Goal: Transaction & Acquisition: Purchase product/service

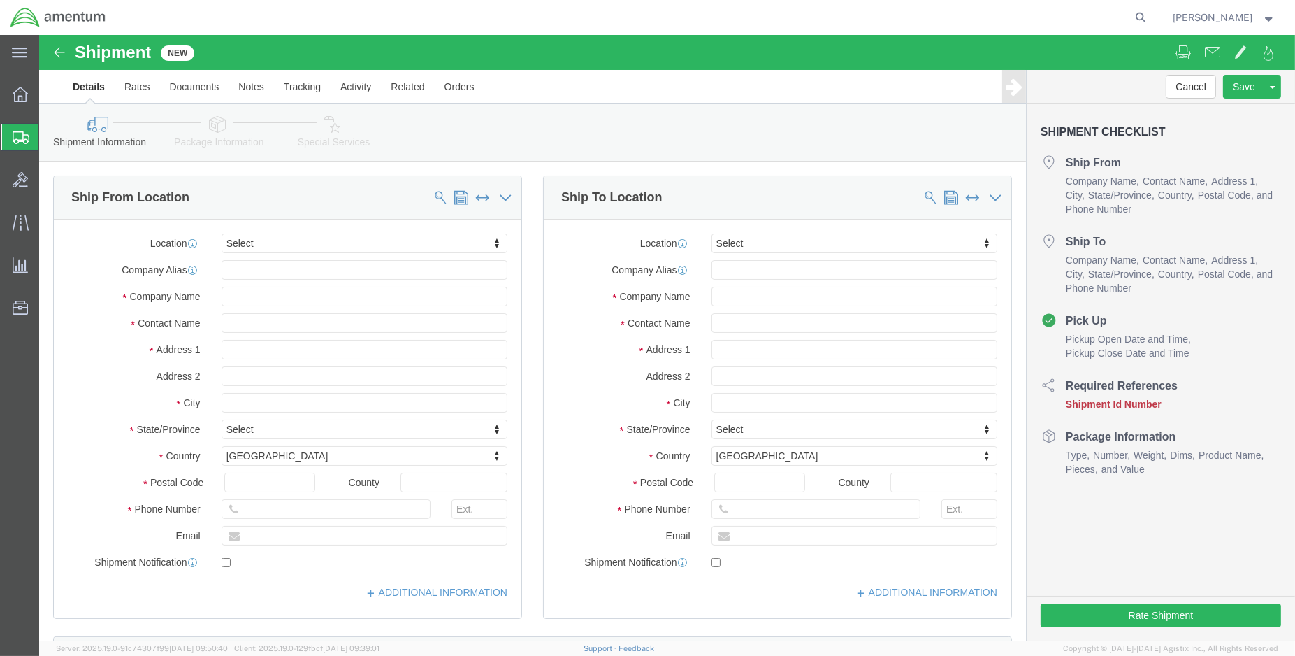
drag, startPoint x: 0, startPoint y: 0, endPoint x: 231, endPoint y: 202, distance: 307.2
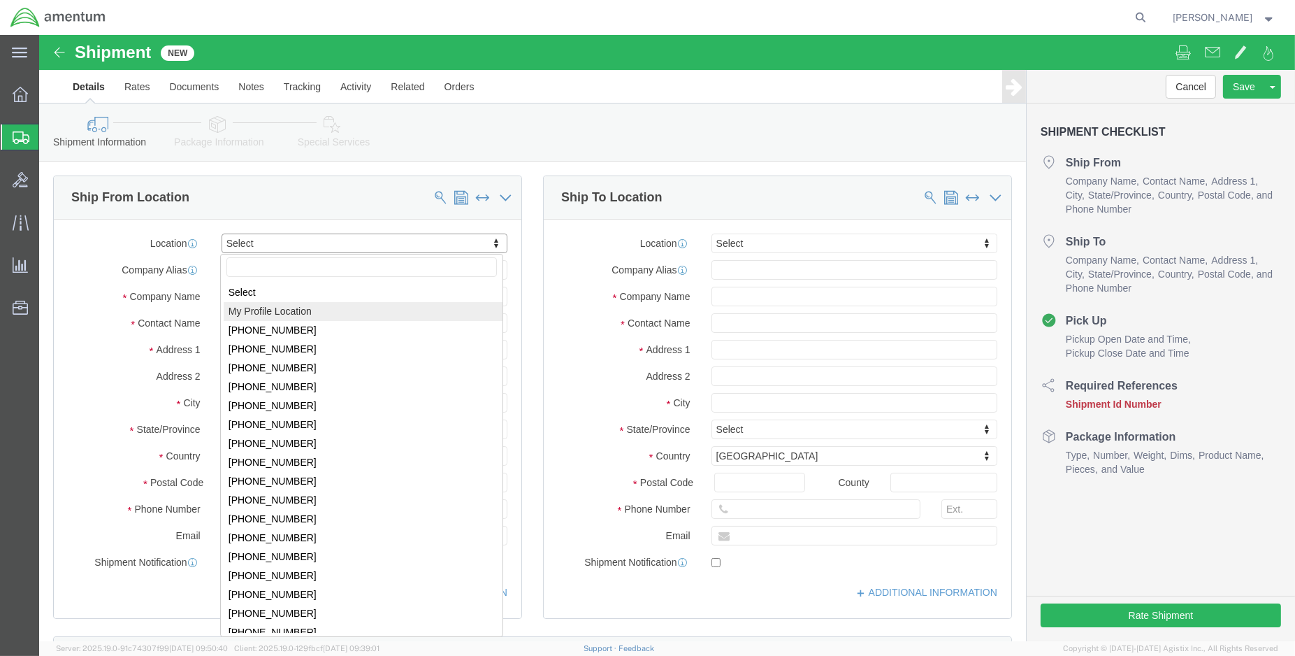
select select "MYPROFILE"
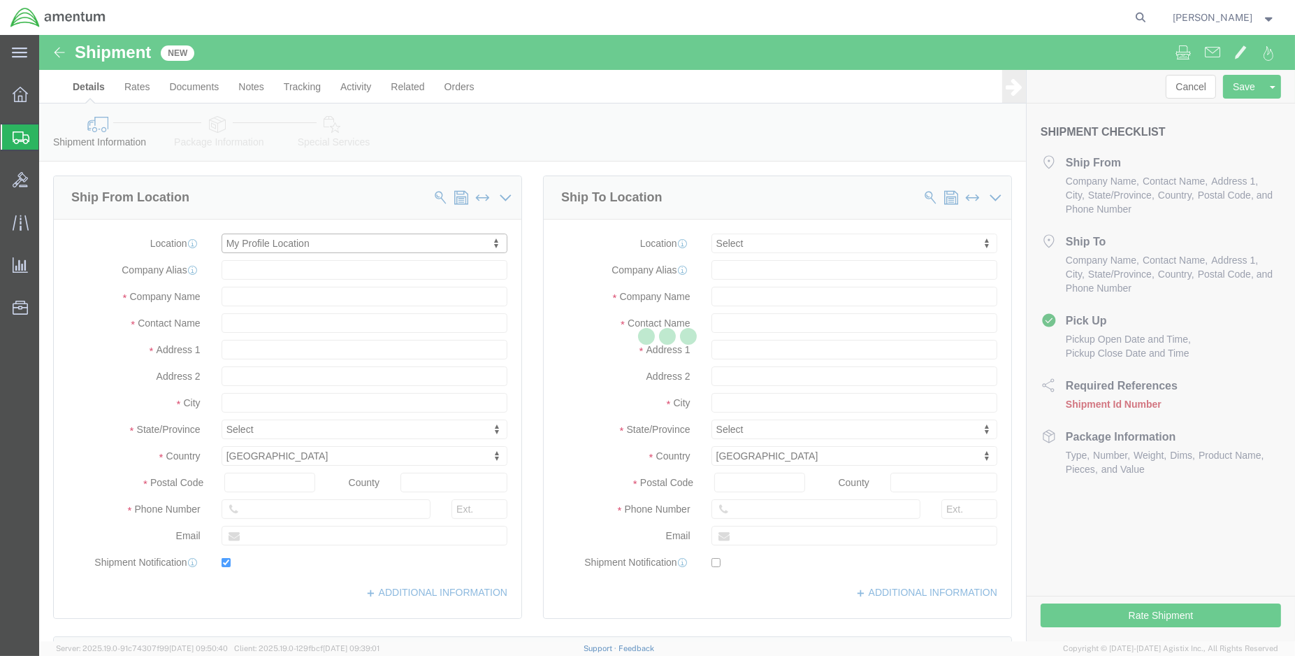
type input "Amentum Services, Inc."
type input "[PERSON_NAME]"
type input "[STREET_ADDRESS][PERSON_NAME]"
type input "DynCorp International LLC"
type input "[PERSON_NAME]"
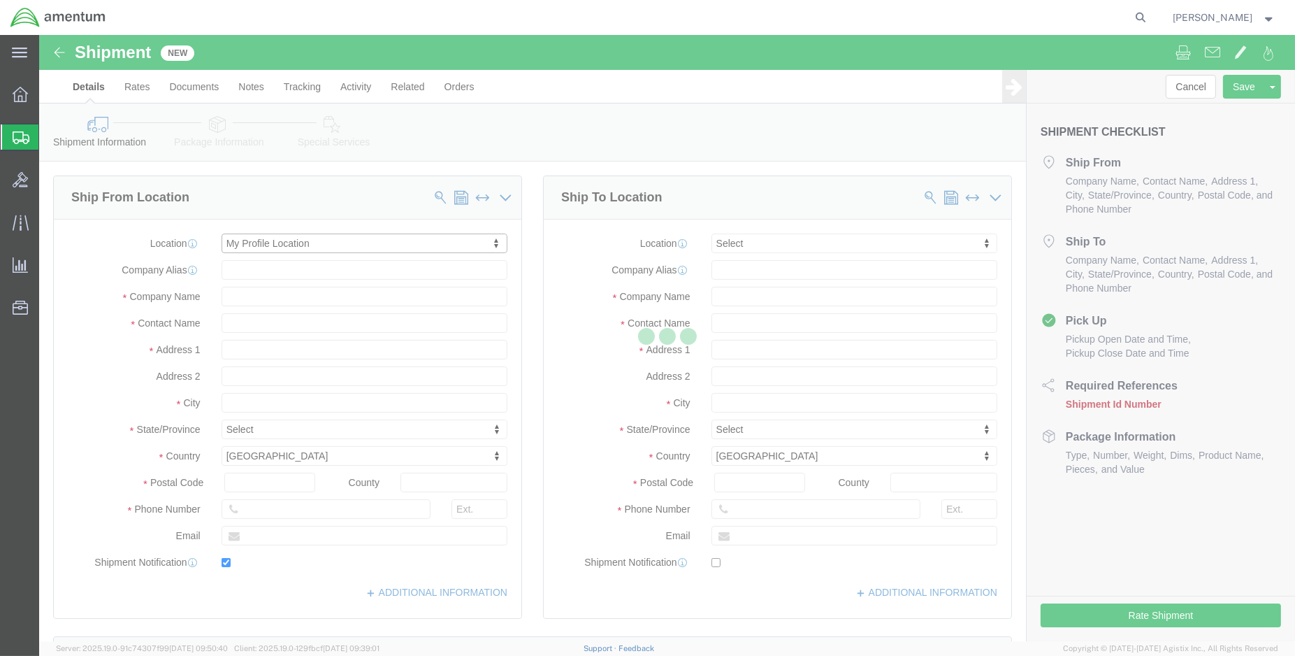
type input "70401"
type input "[PHONE_NUMBER]"
type input "[PERSON_NAME][EMAIL_ADDRESS][PERSON_NAME][DOMAIN_NAME]"
checkbox input "true"
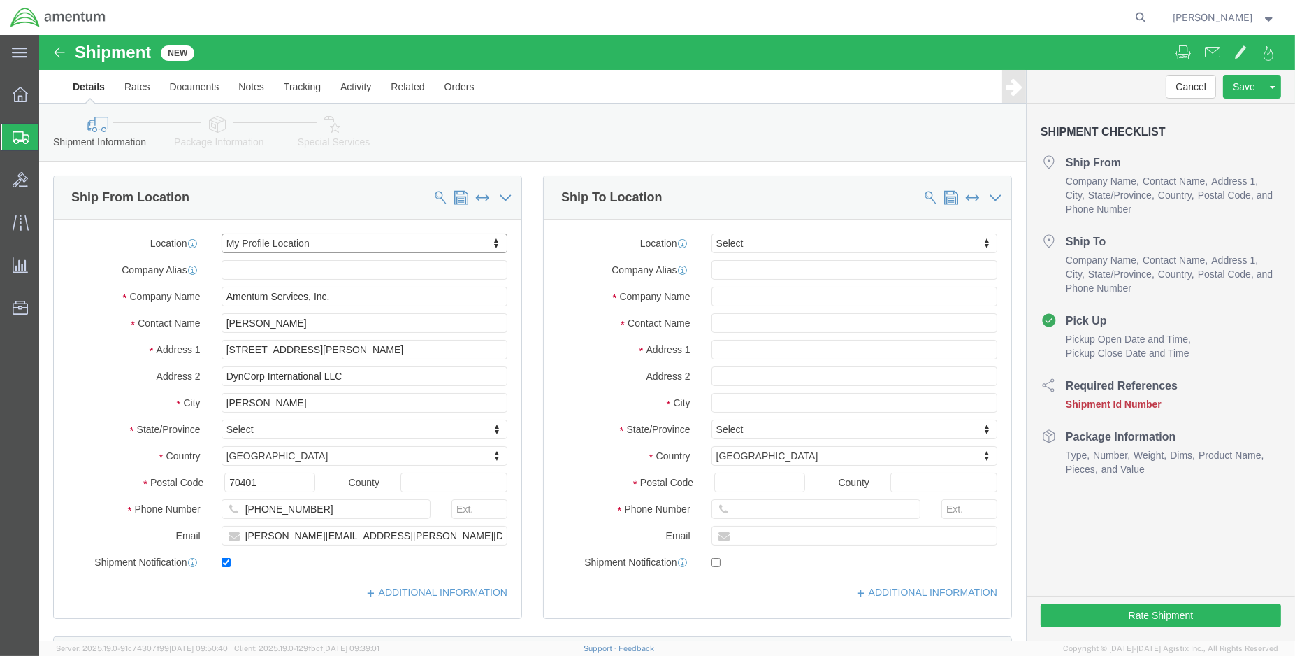
select select "LA"
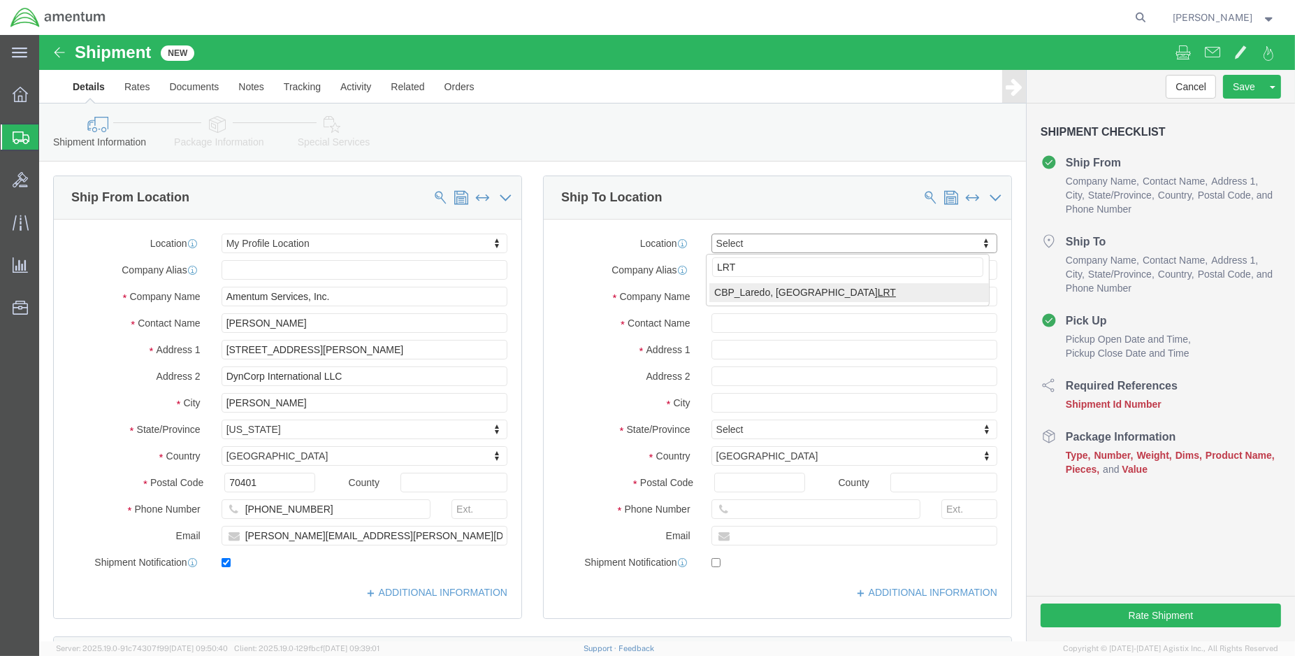
type input "LRT"
select select "49940"
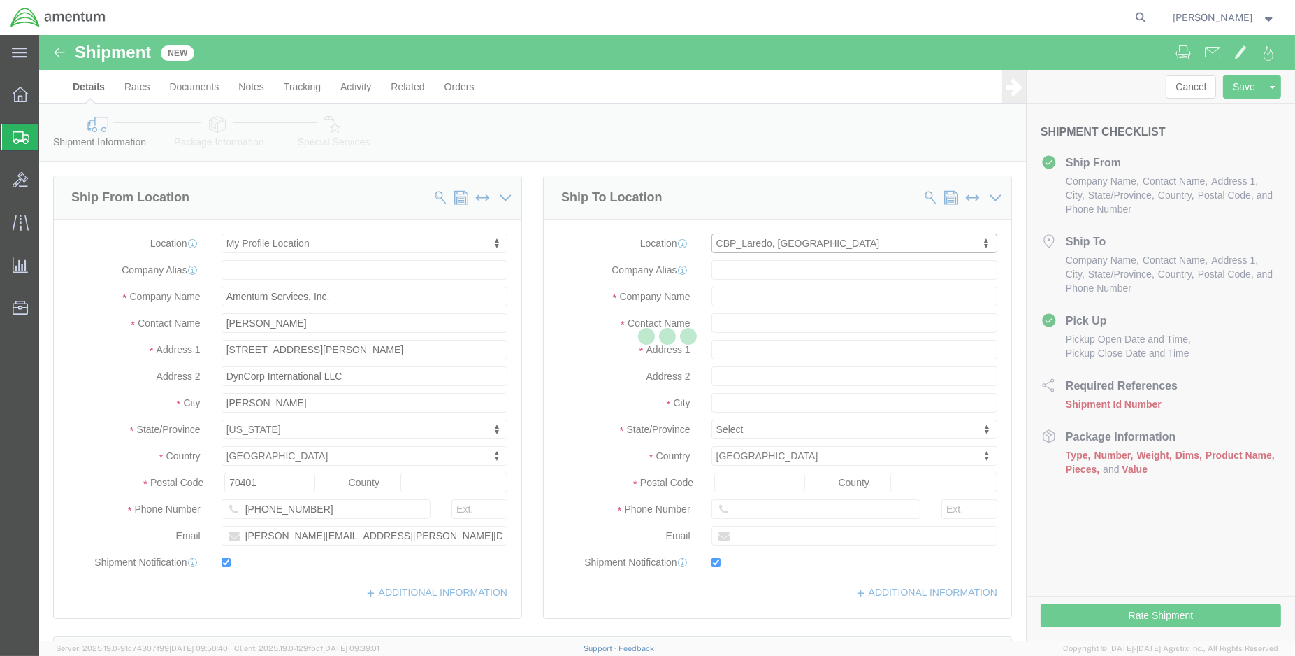
type input "Amentum Services, Inc"
type input "[PERSON_NAME][GEOGRAPHIC_DATA]"
type input "[STREET_ADDRESS][PERSON_NAME]"
type input "Hangar 3"
type input "Laredo"
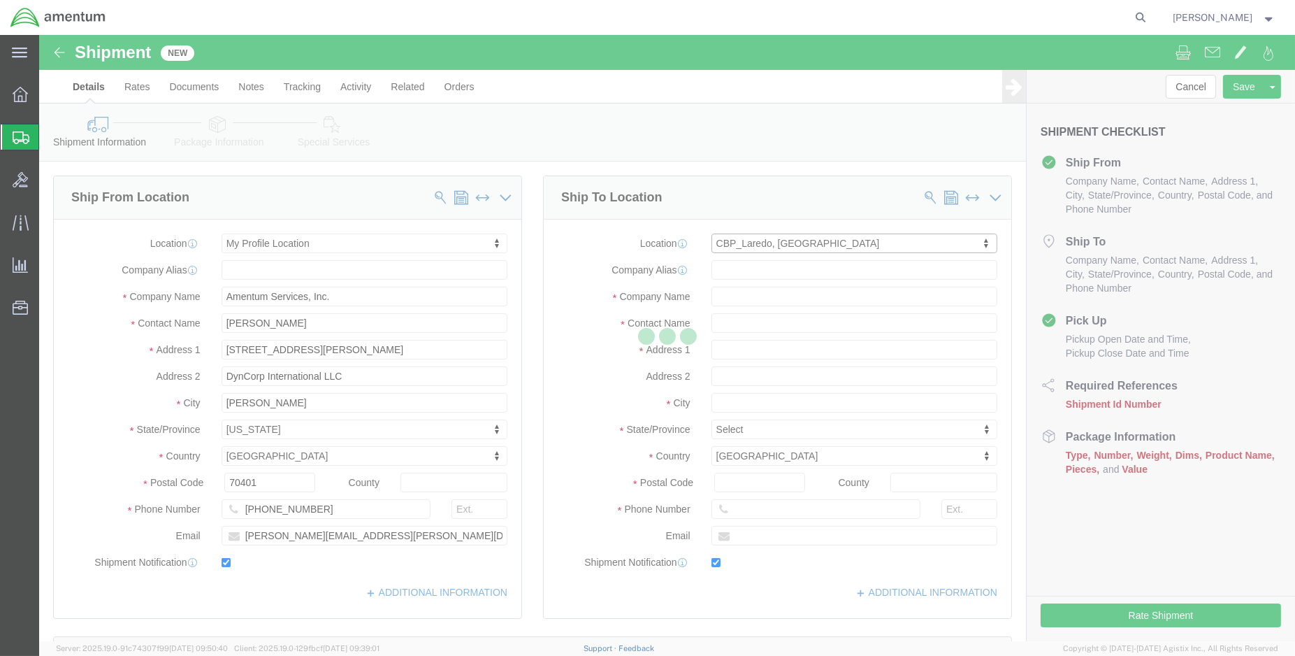
type input "78041"
type input "[PHONE_NUMBER]"
type input "[EMAIL_ADDRESS][PERSON_NAME][DOMAIN_NAME]"
checkbox input "true"
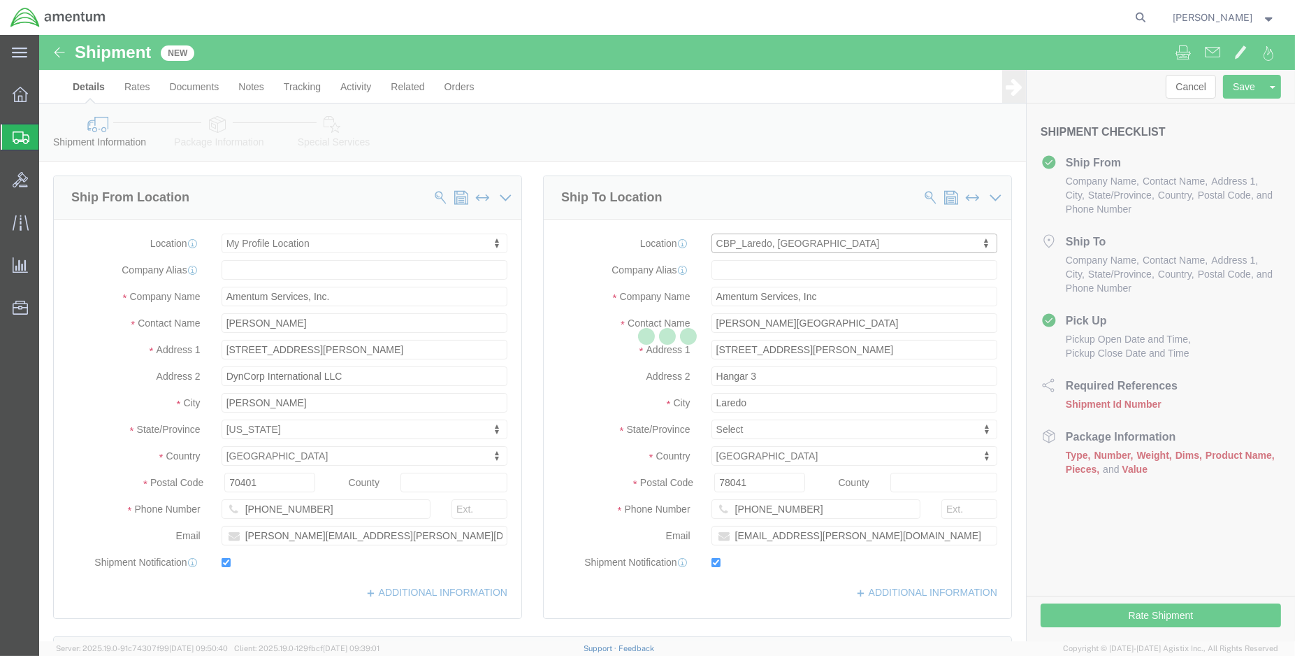
select select "[GEOGRAPHIC_DATA]"
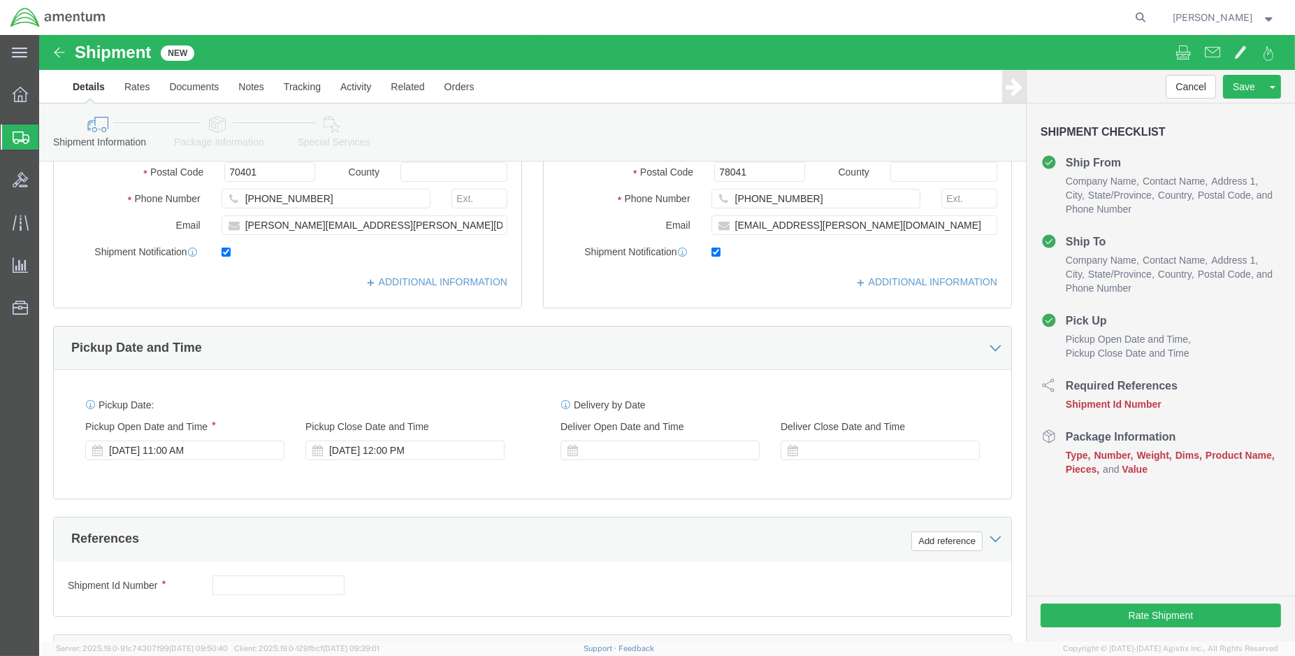
scroll to position [466, 0]
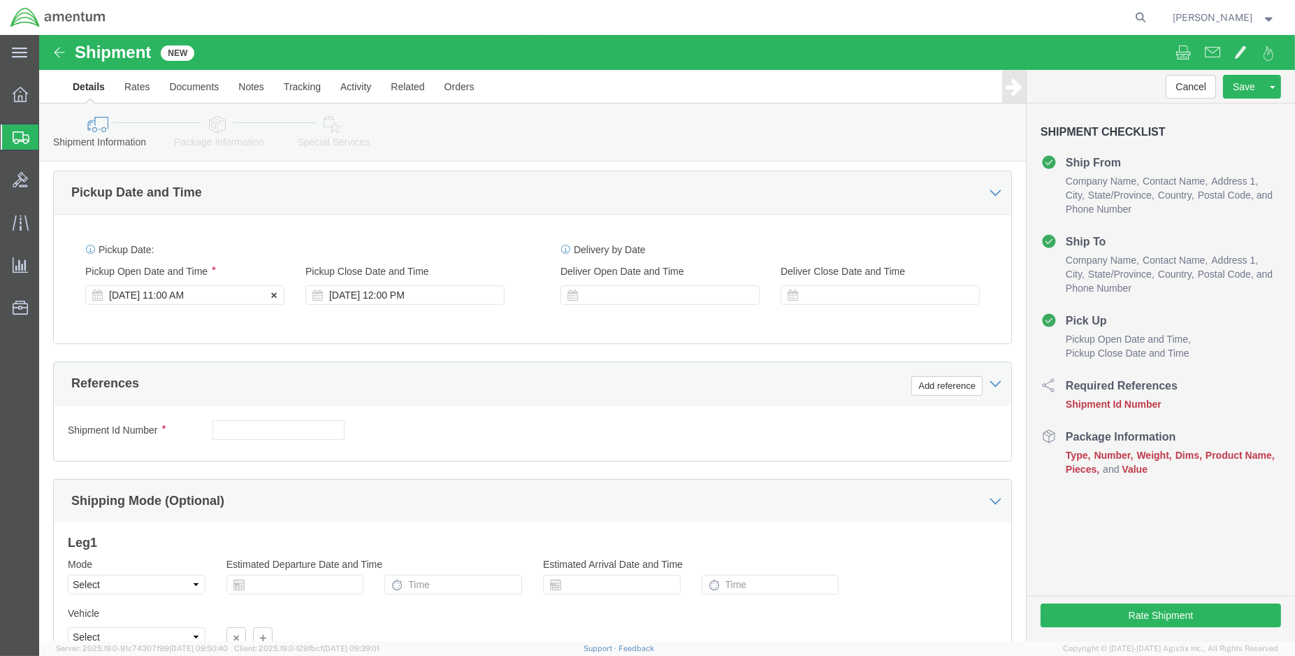
click div "[DATE] 11:00 AM"
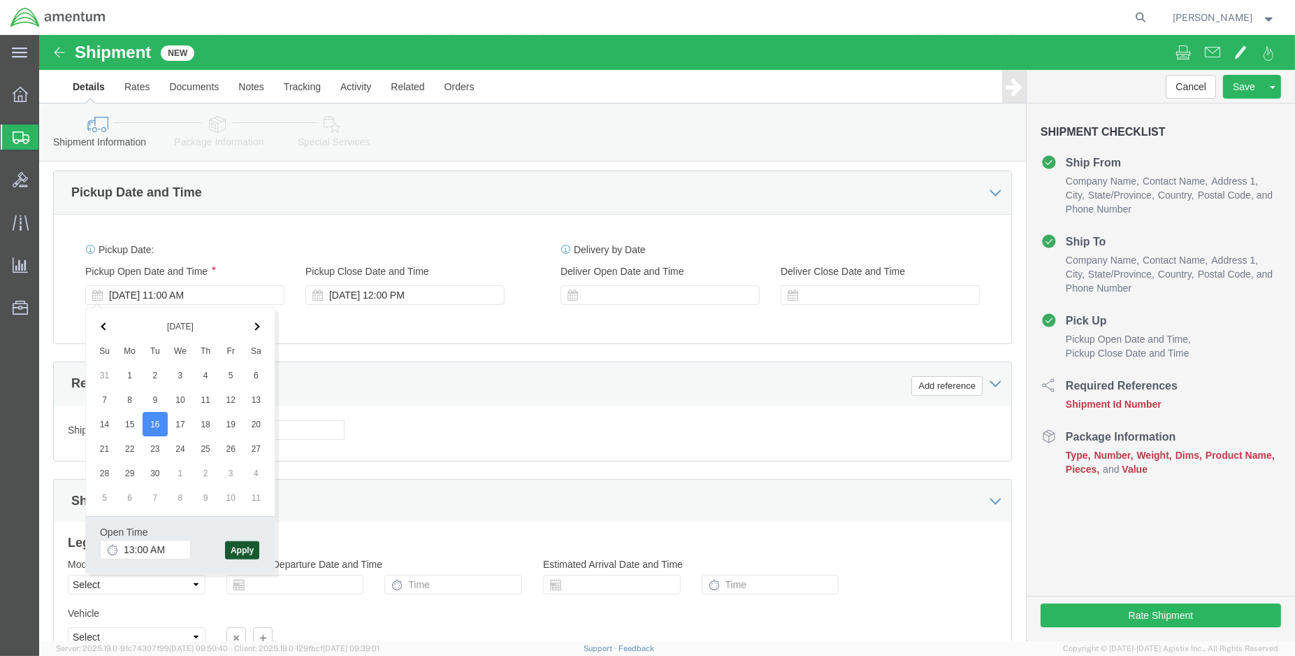
type input "1:00 PM"
click button "Apply"
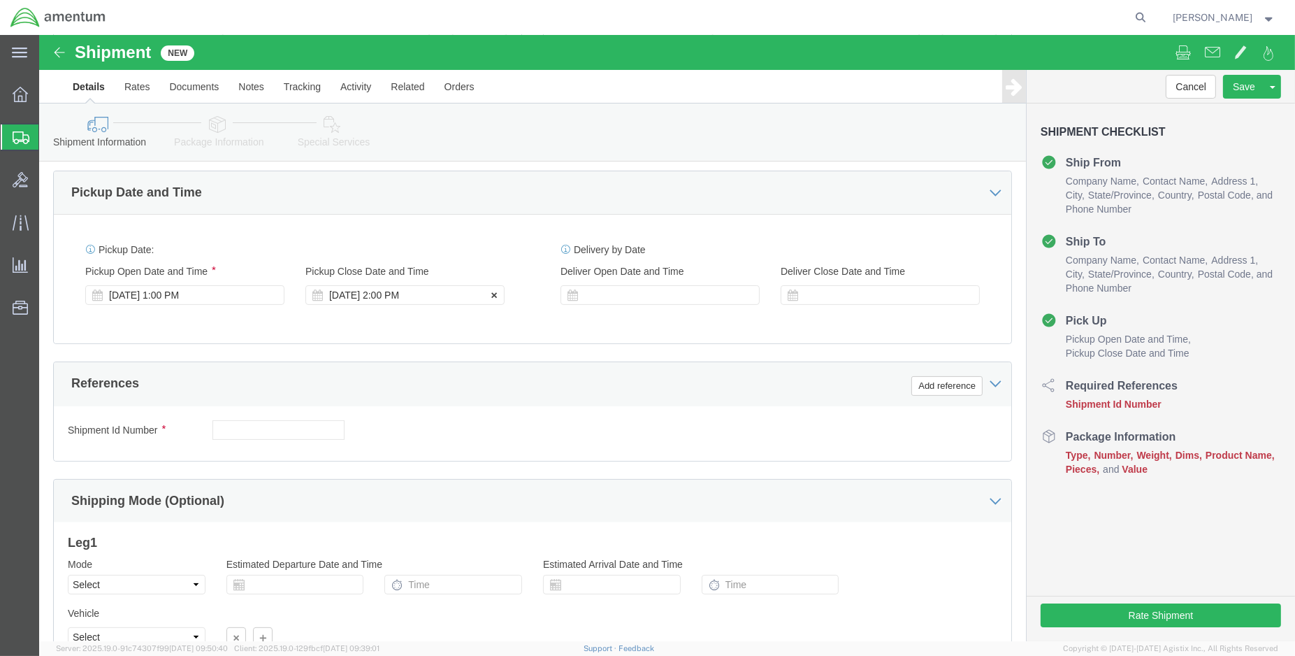
click div "[DATE] 2:00 PM"
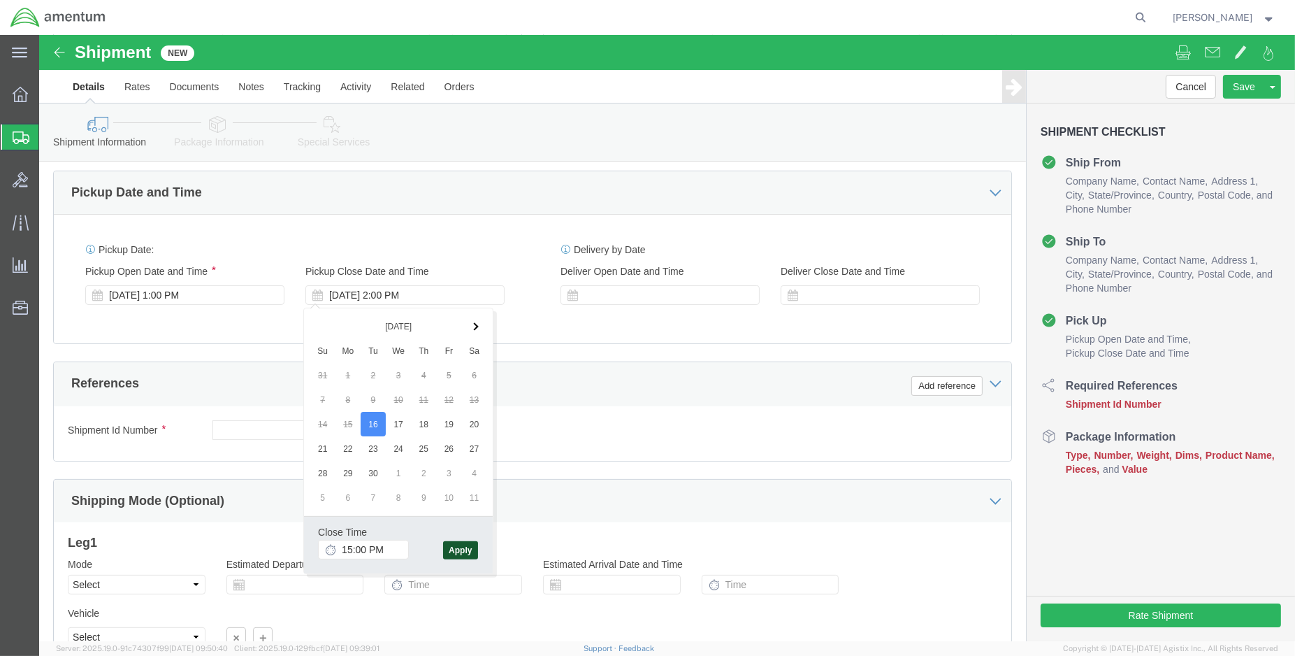
type input "3:00 PM"
click button "Apply"
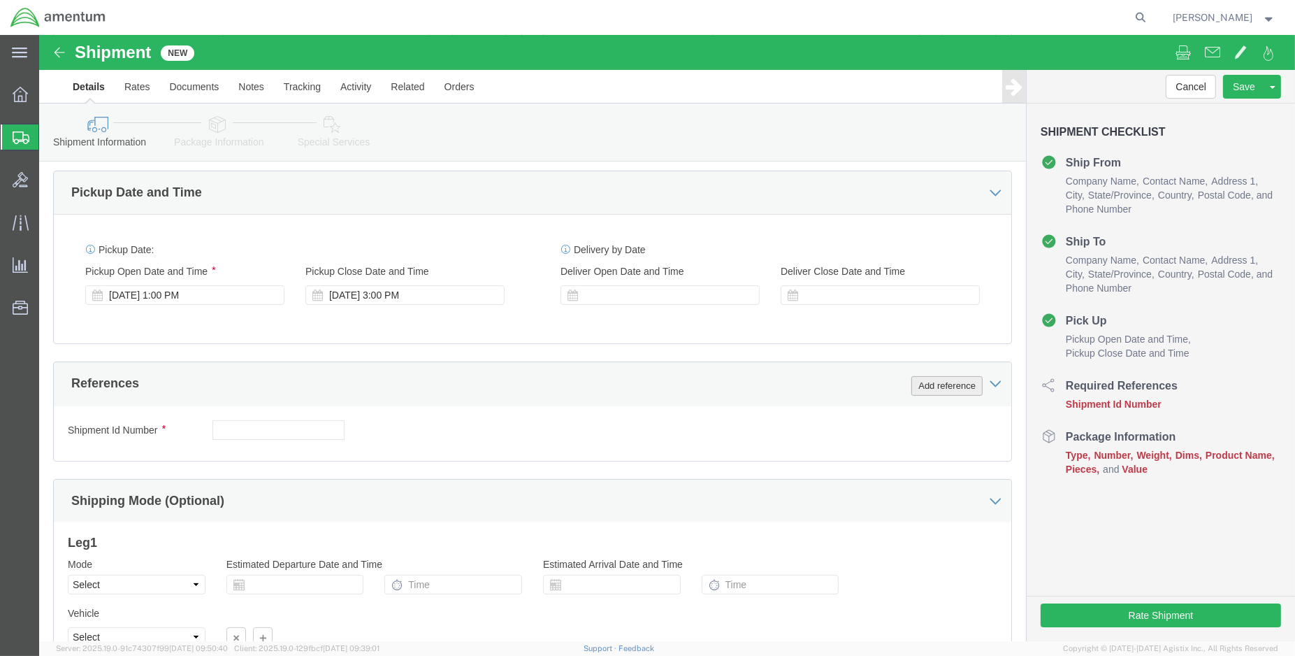
click button "Add reference"
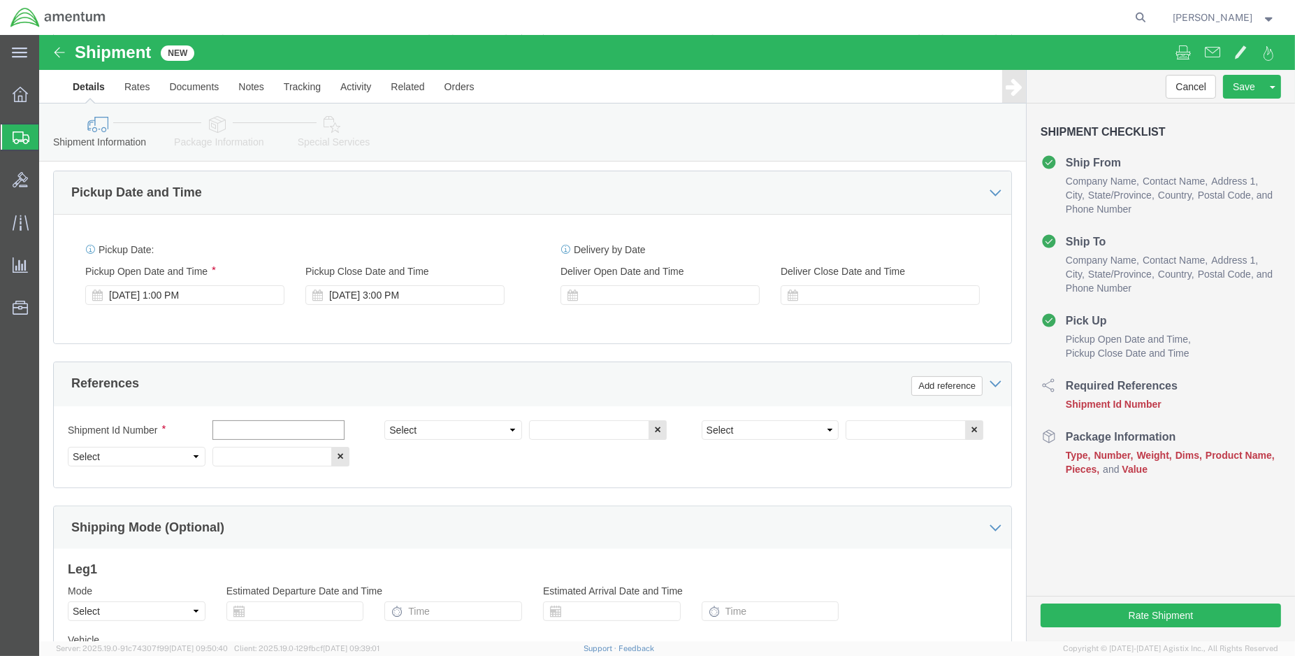
click input "text"
type input "e"
click input "ENO shipment:"
type input "ENO shipment: 532-000662"
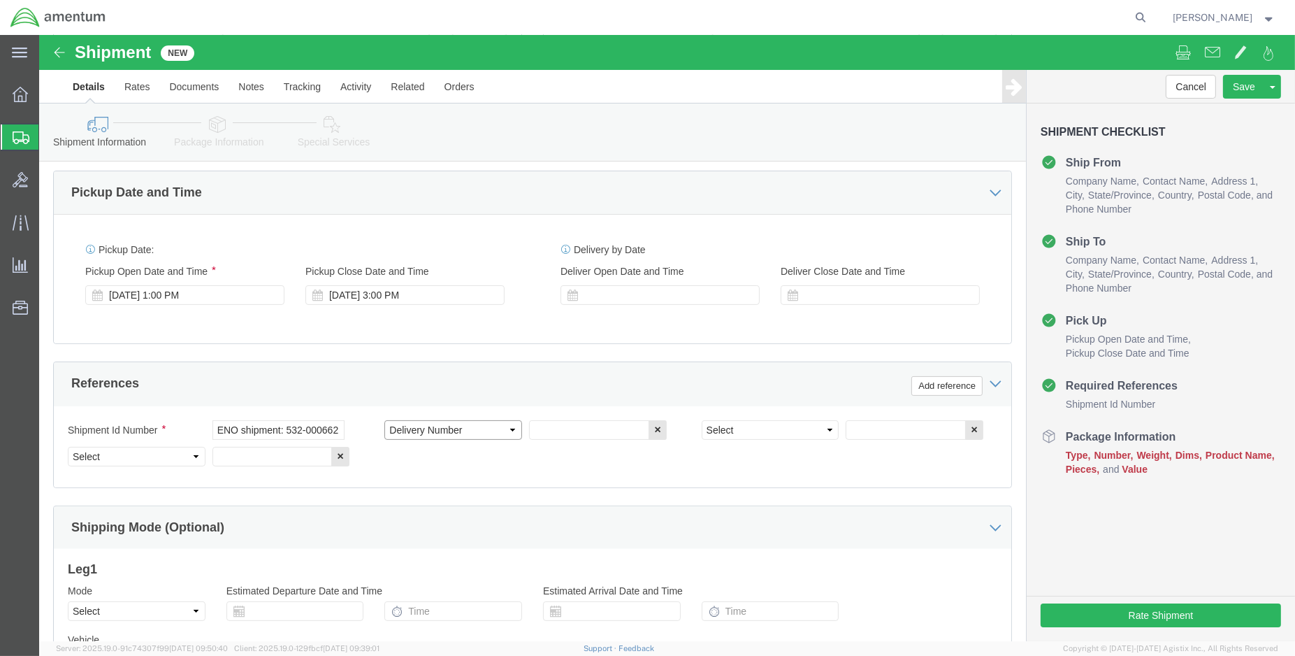
select select "DEPT"
type input "CBP"
select select "CUSTREF"
type input "LRT: 532-000662"
click select "Select Account Type Activity ID Airline Appointment Number ASN Batch Request # …"
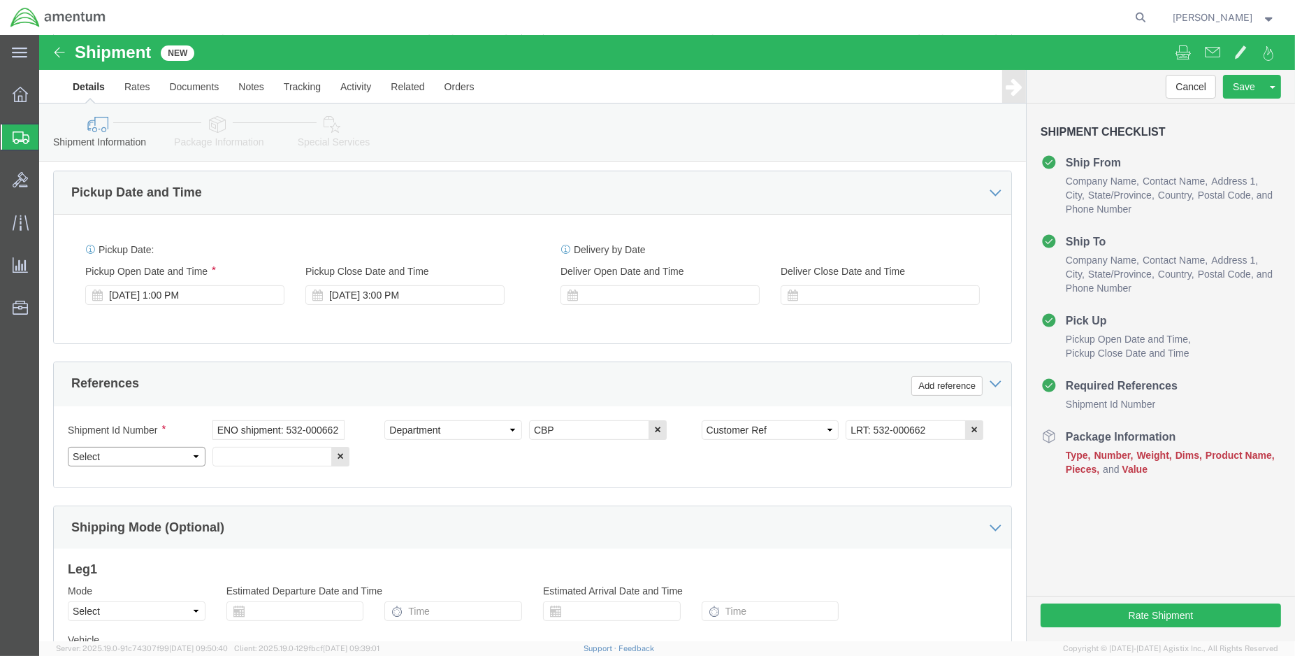
select select "PROJNUM"
click select "Select Account Type Activity ID Airline Appointment Number ASN Batch Request # …"
paste input "6118.03.03.2219.000.ENO.0000"
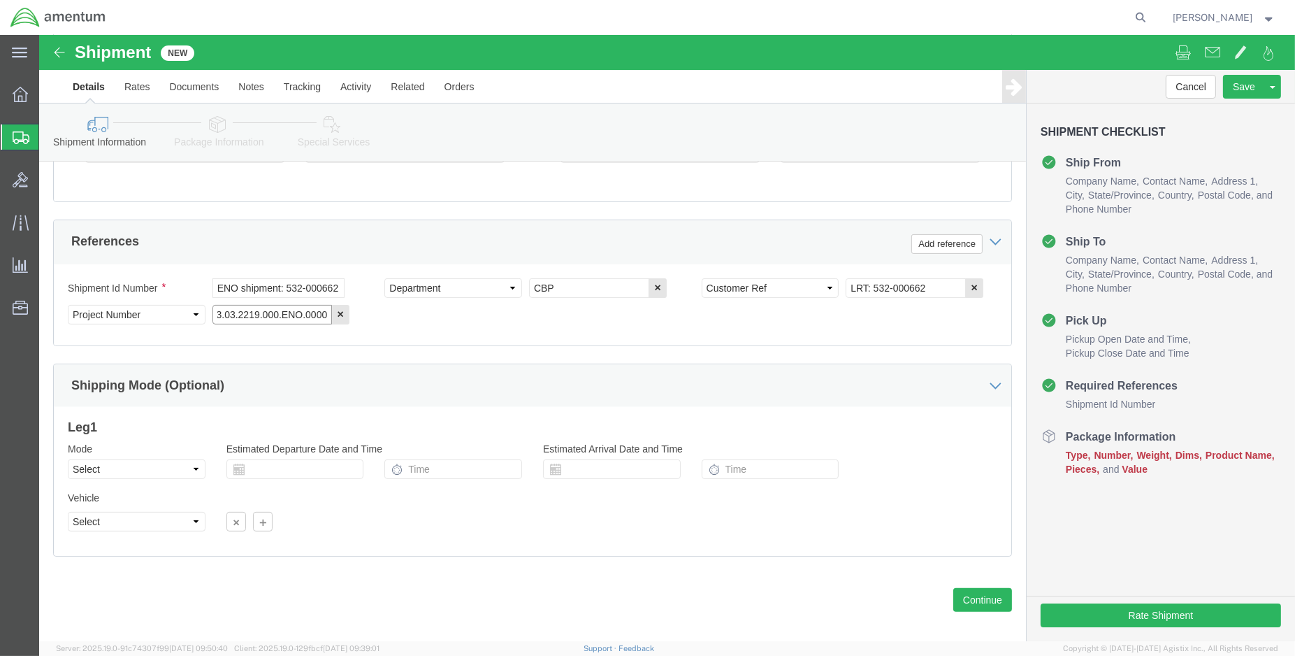
scroll to position [620, 0]
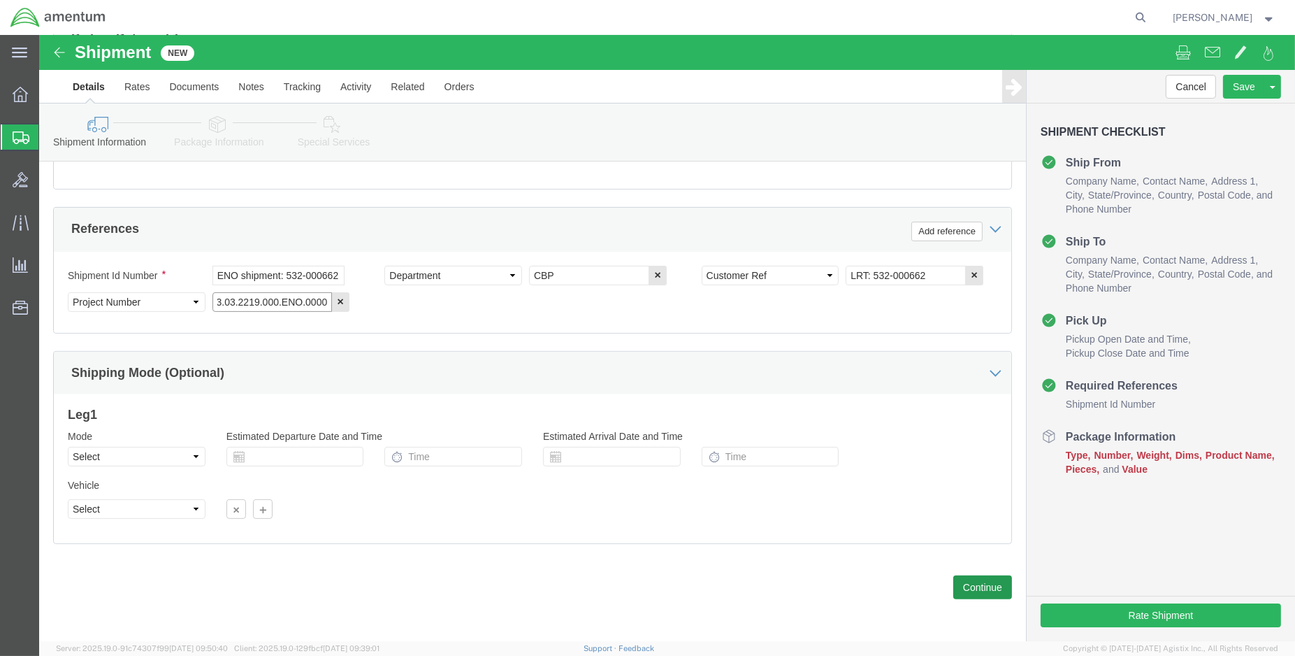
type input "6118.03.03.2219.000.ENO.0000"
click button "Continue"
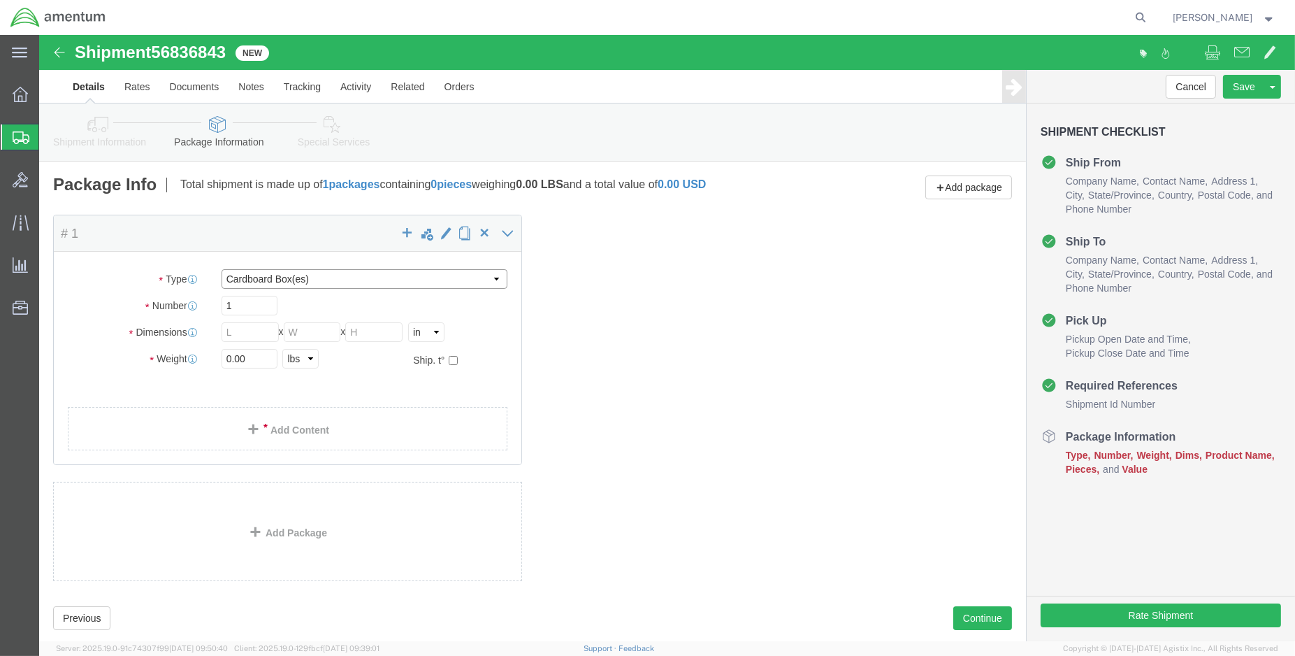
click select "Select BCK Boxes Bale(s) Basket(s) Bolt(s) Bottle(s) Buckets Bulk Bundle(s) Can…"
select select "MBX"
click select "Select BCK Boxes Bale(s) Basket(s) Bolt(s) Bottle(s) Buckets Bulk Bundle(s) Can…"
type input "13.00"
type input "11.50"
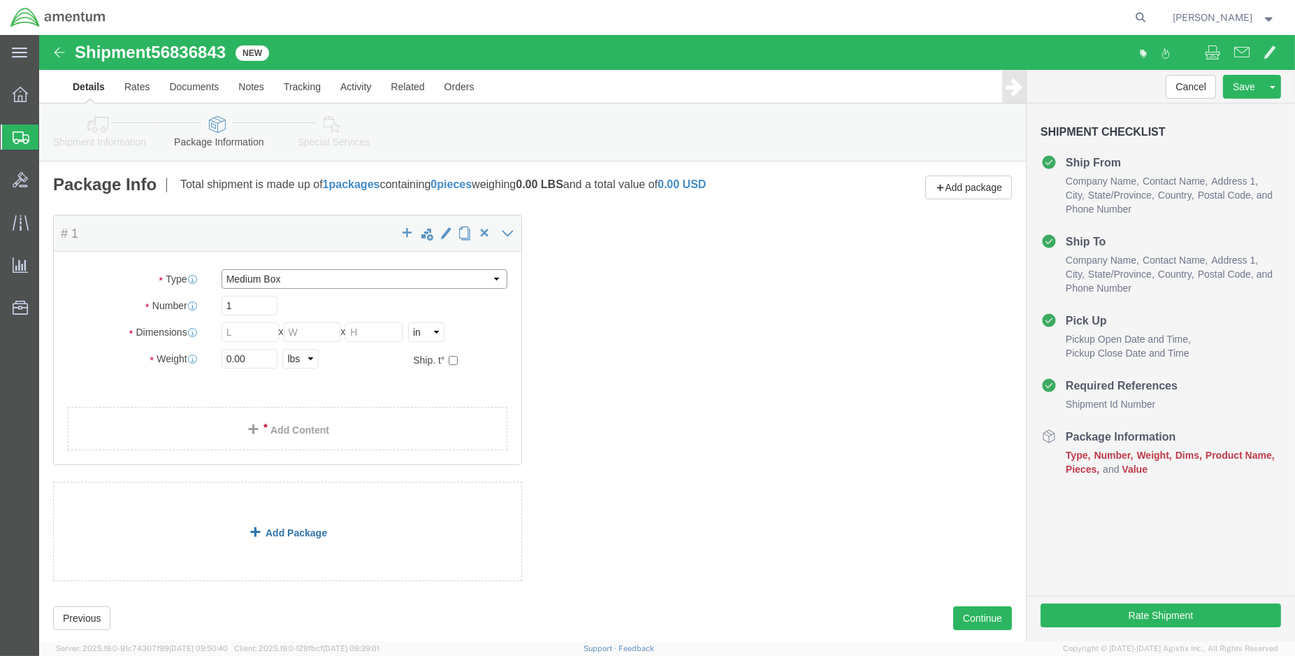
type input "2.50"
drag, startPoint x: 205, startPoint y: 323, endPoint x: 160, endPoint y: 328, distance: 45.0
click div "Weight 0.00 Select kgs lbs Ship. t°"
type input "2.00"
click link "Add Content"
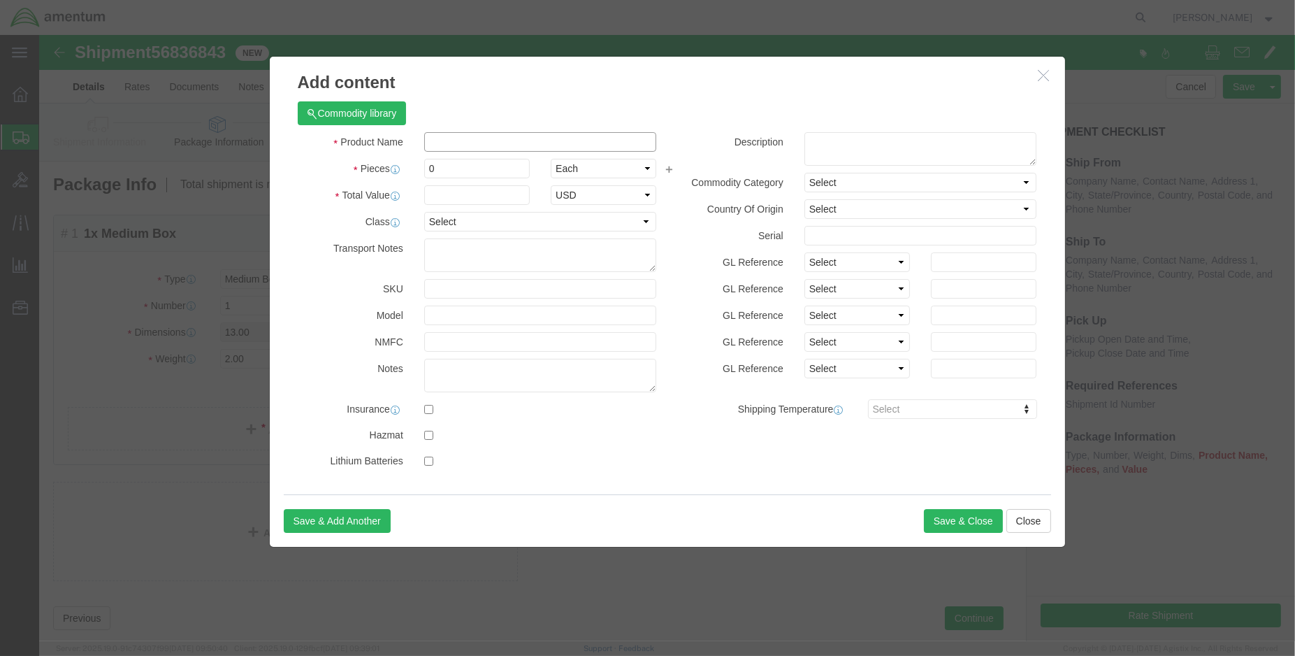
click input "text"
type input "090016-5"
click td "Name: RECEIVER [PERSON_NAME]"
select select "USD"
type input "RECEIVER [PERSON_NAME]"
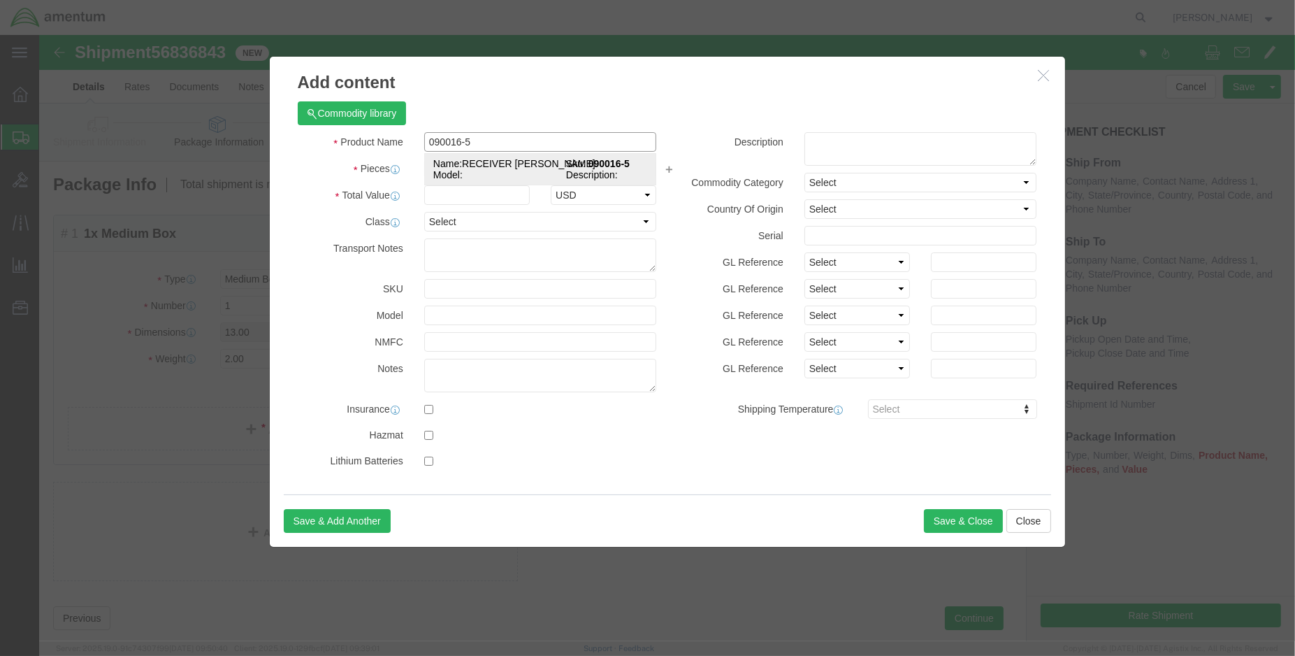
type input "090016-5"
type input "RECEIVER [PERSON_NAME] (PN: 090016-5)"
type input "1.00"
type input "400.00"
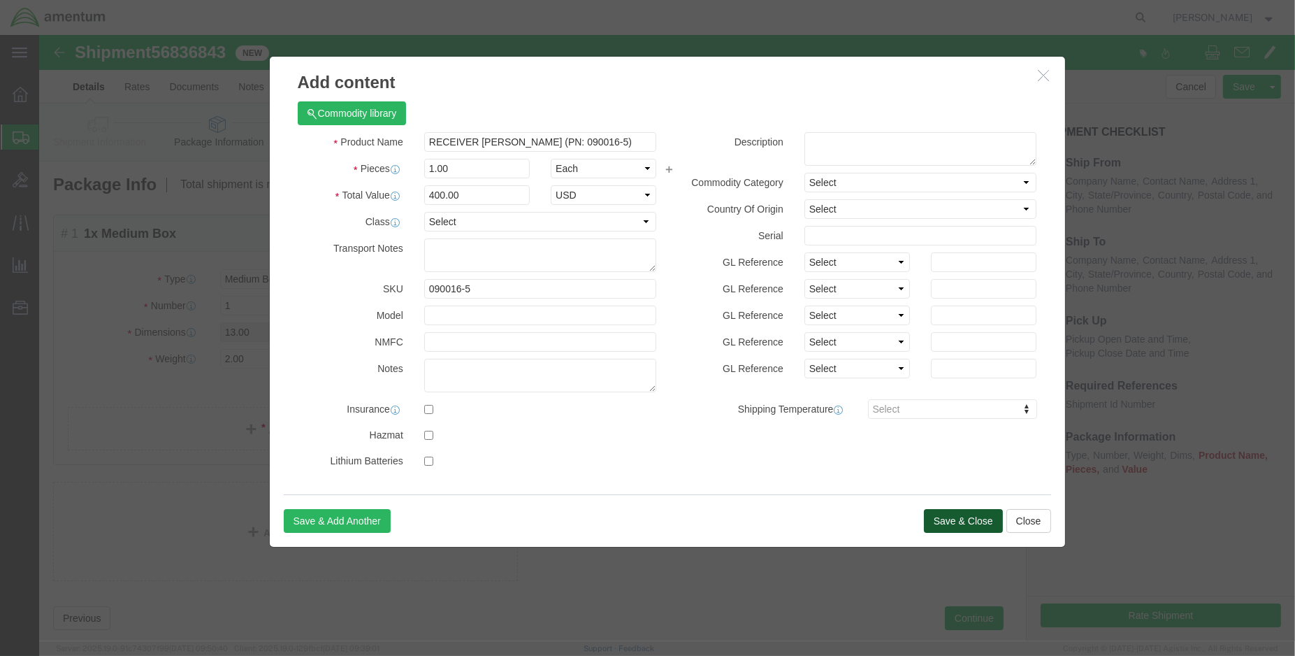
click button "Save & Close"
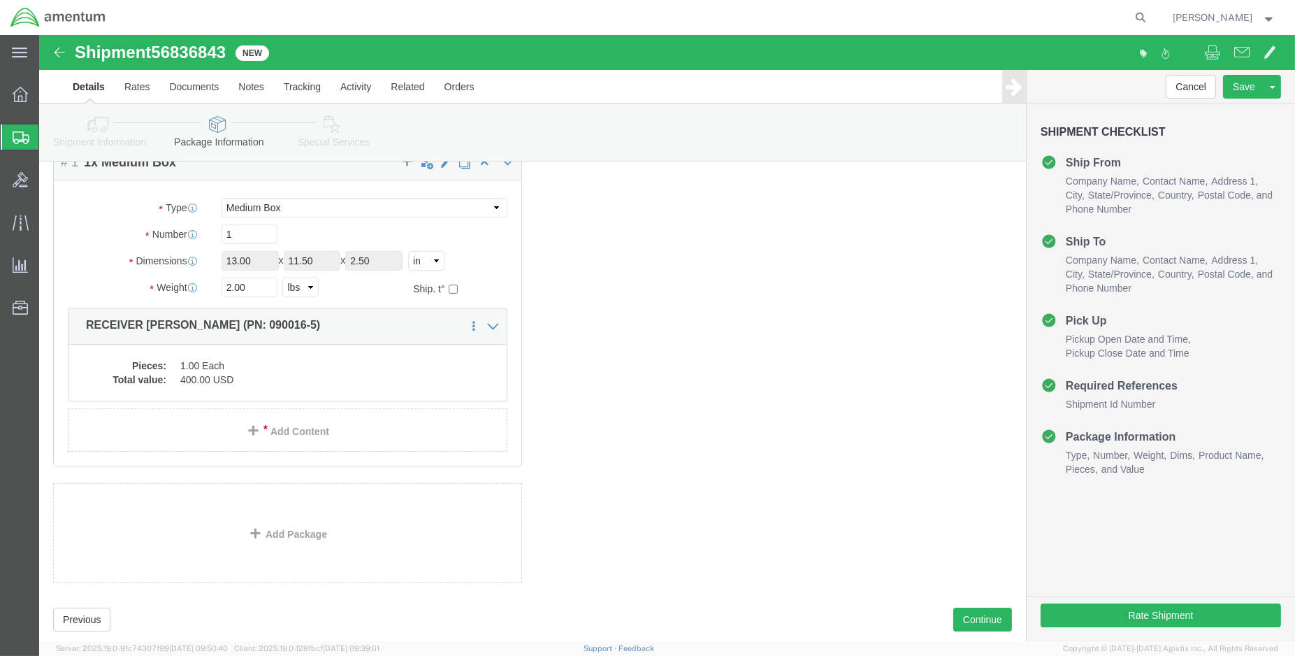
scroll to position [103, 0]
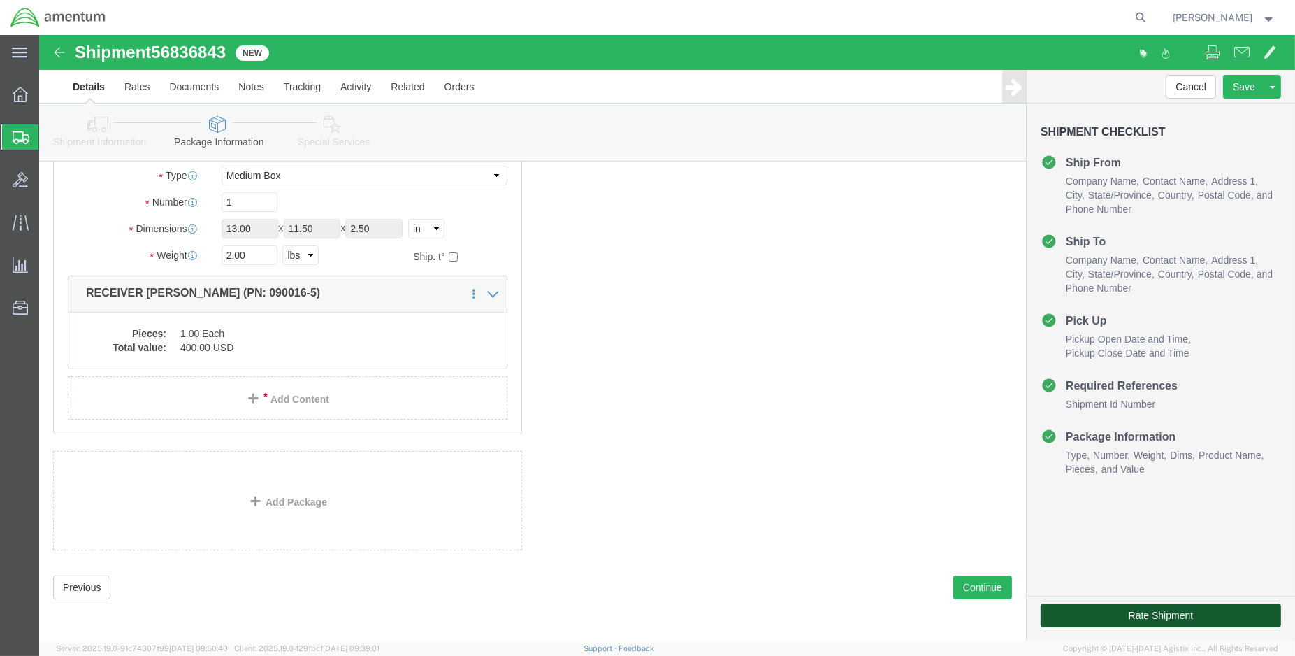
click button "Rate Shipment"
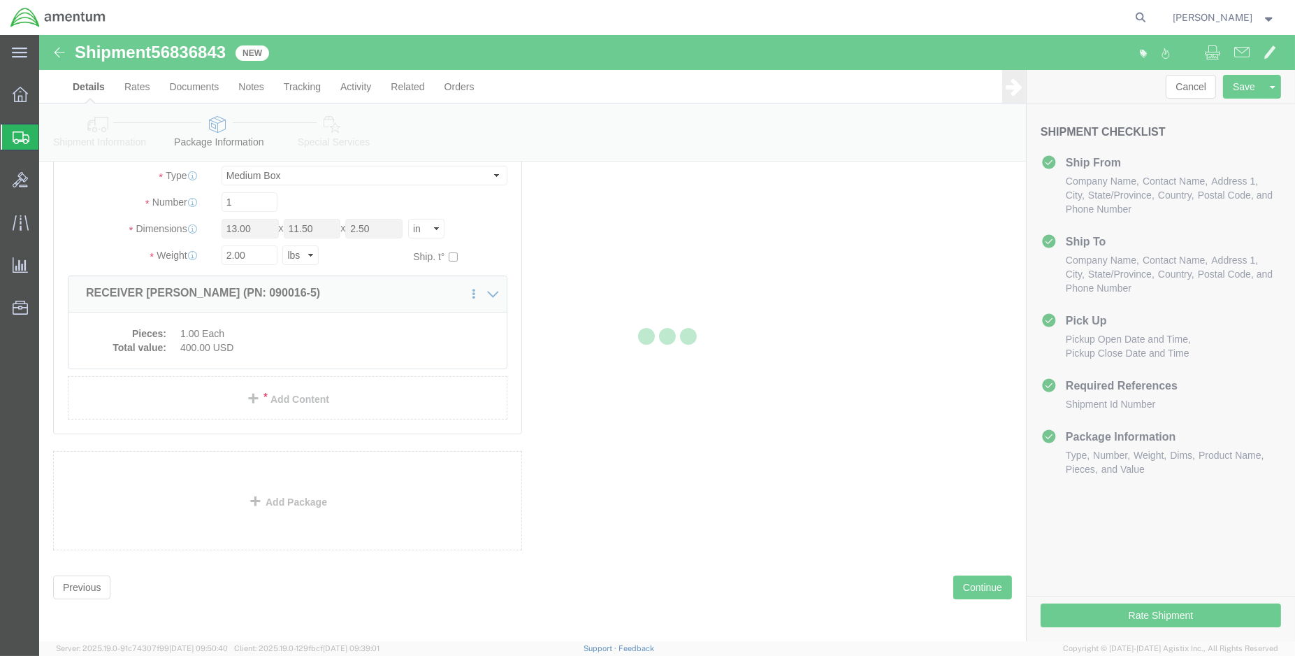
scroll to position [96, 0]
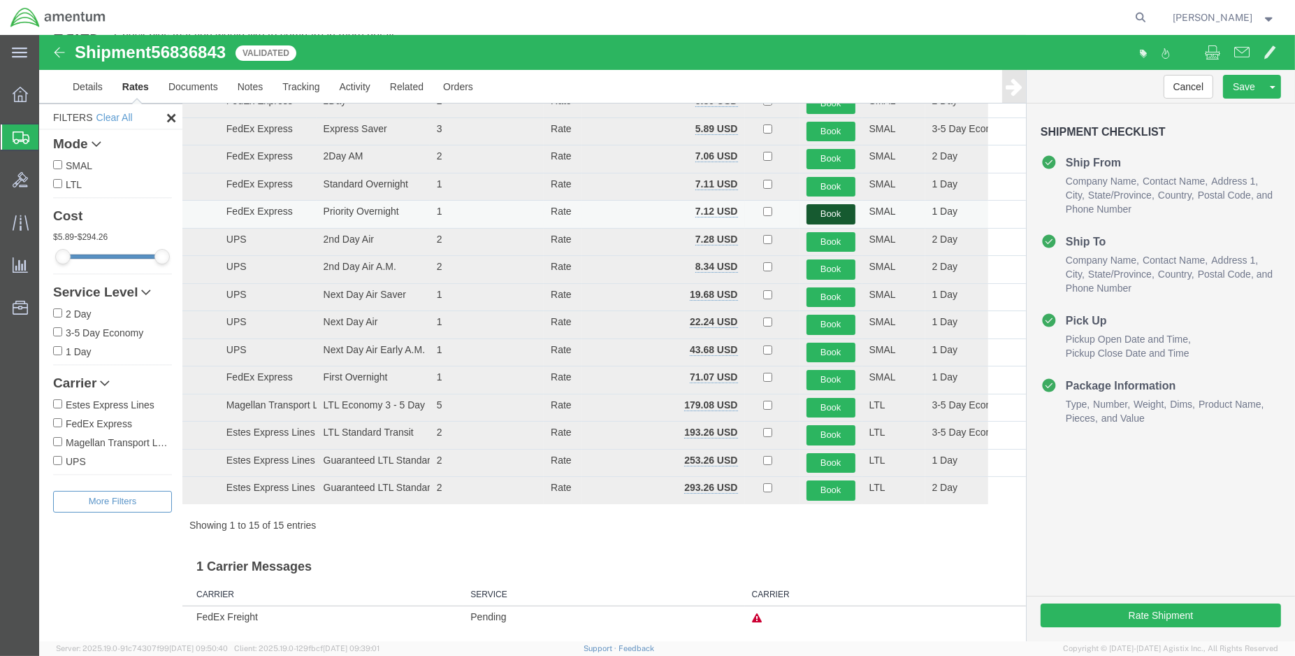
click at [825, 213] on button "Book" at bounding box center [831, 214] width 49 height 20
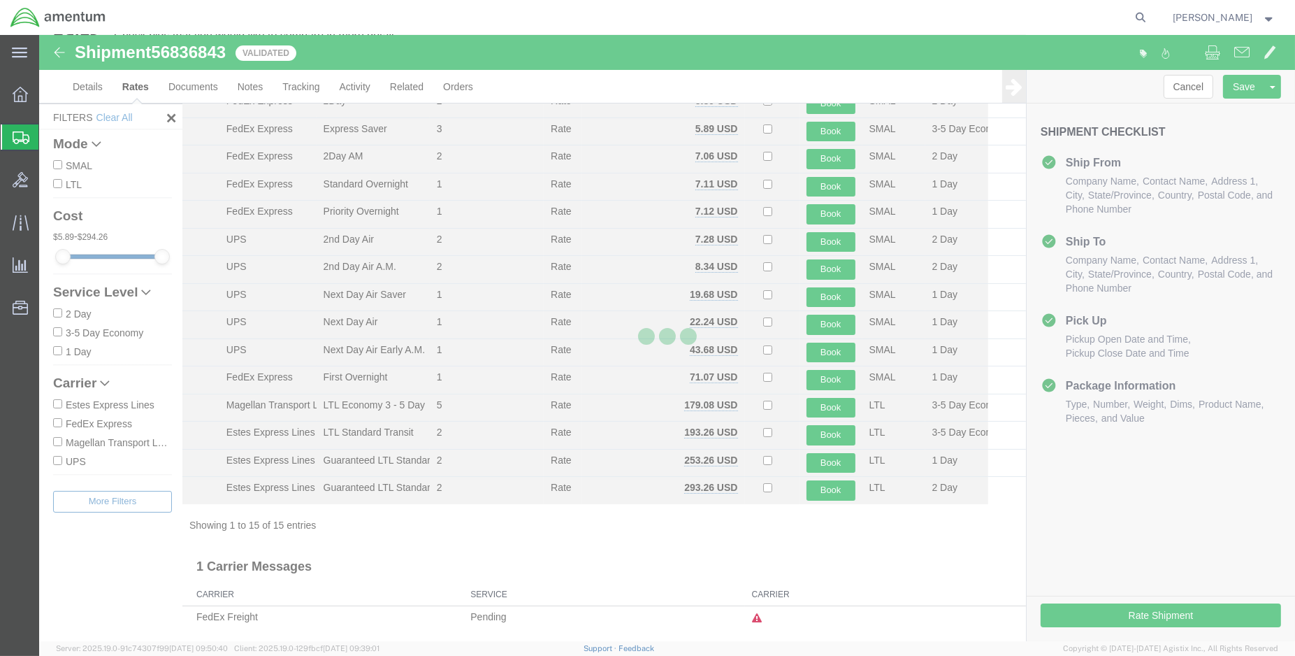
scroll to position [0, 0]
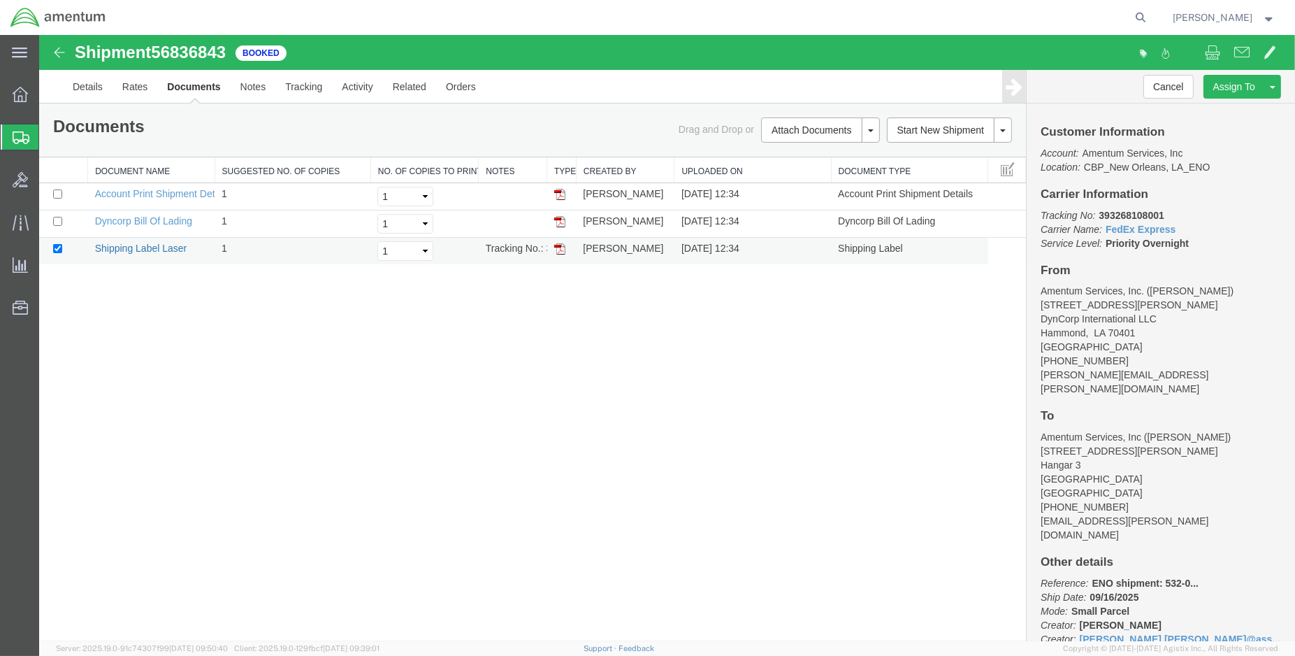
click at [166, 245] on link "Shipping Label Laser" at bounding box center [141, 248] width 92 height 11
click at [83, 92] on link "Details" at bounding box center [88, 87] width 50 height 34
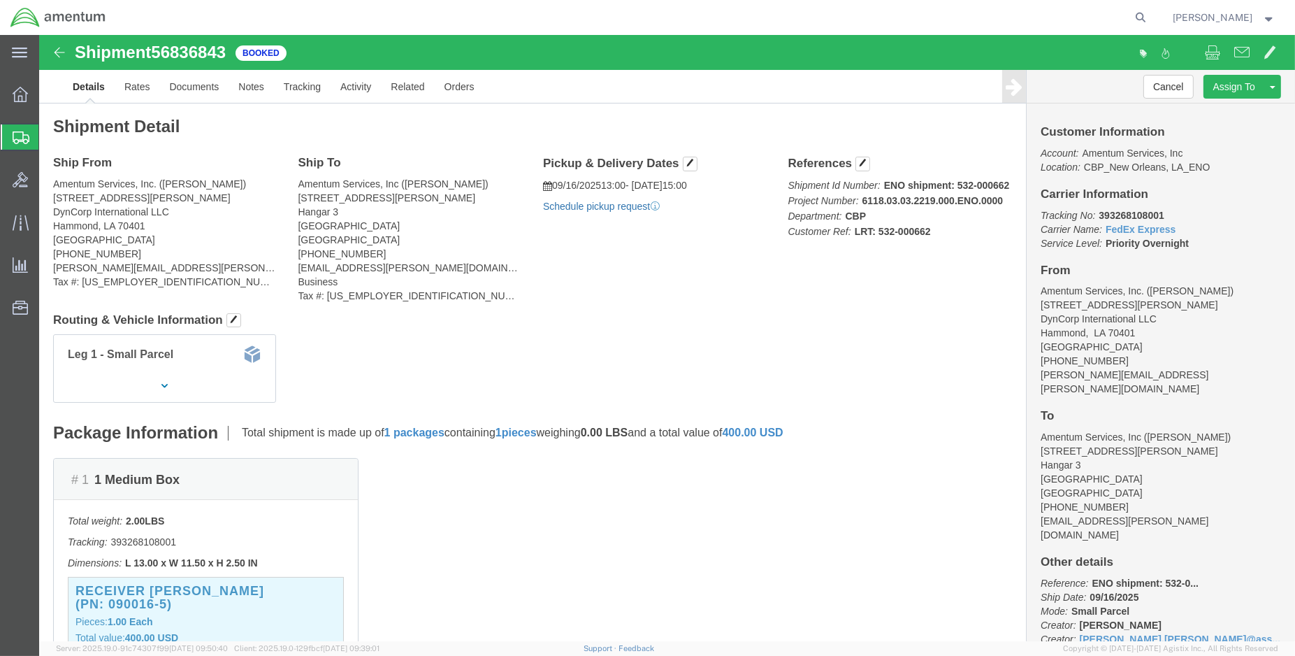
click link "Schedule pickup request"
